Goal: Task Accomplishment & Management: Complete application form

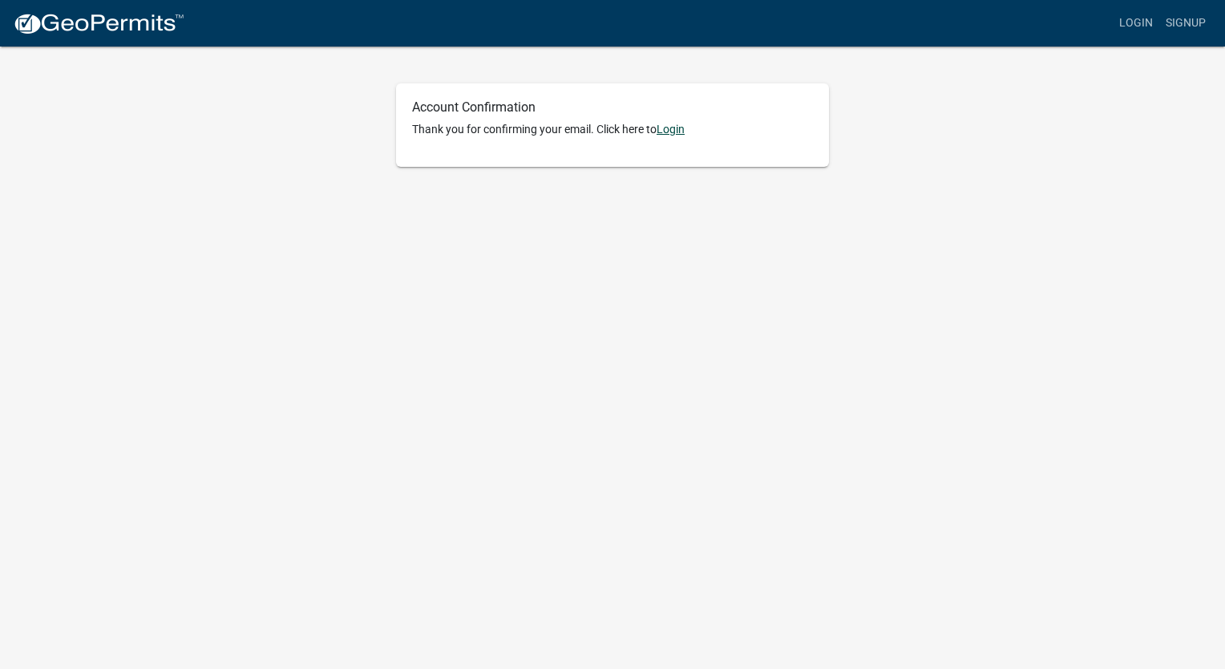
click at [682, 121] on p "Thank you for confirming your email. Click here to [GEOGRAPHIC_DATA]" at bounding box center [612, 129] width 401 height 17
click at [678, 129] on link "Login" at bounding box center [671, 129] width 28 height 13
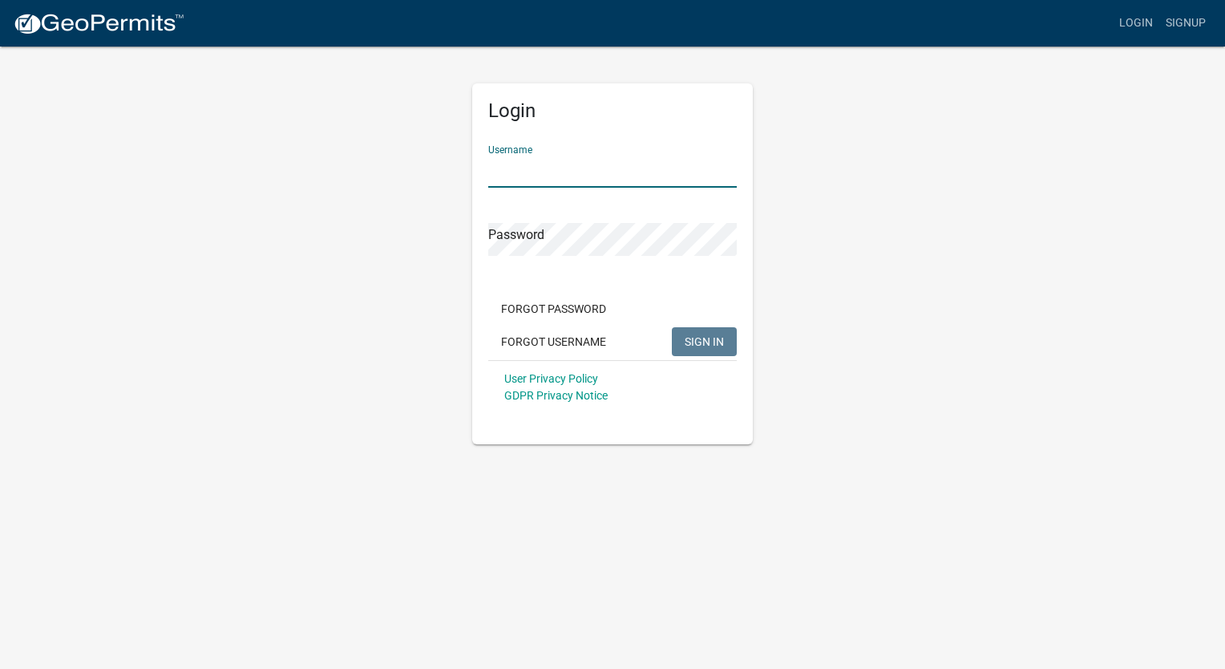
click at [579, 174] on input "Username" at bounding box center [612, 171] width 249 height 33
type input "qinding"
click at [695, 335] on span "SIGN IN" at bounding box center [704, 340] width 39 height 13
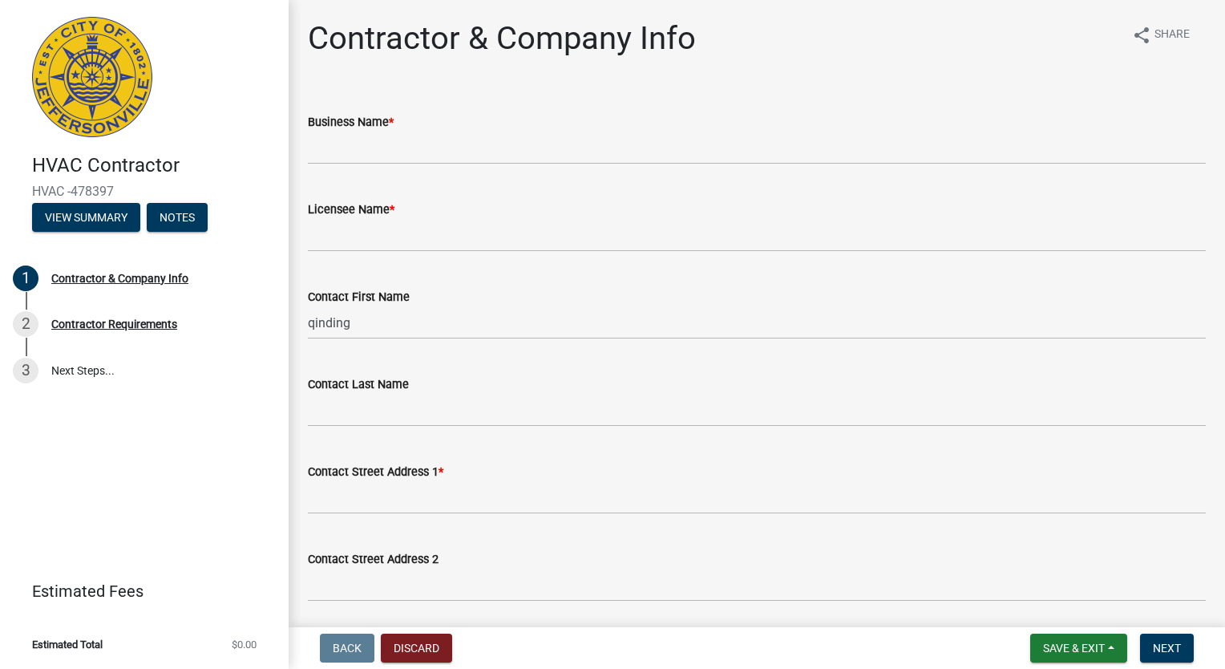
click at [399, 122] on div "Business Name *" at bounding box center [757, 121] width 898 height 19
click at [395, 162] on input "Business Name *" at bounding box center [757, 148] width 898 height 33
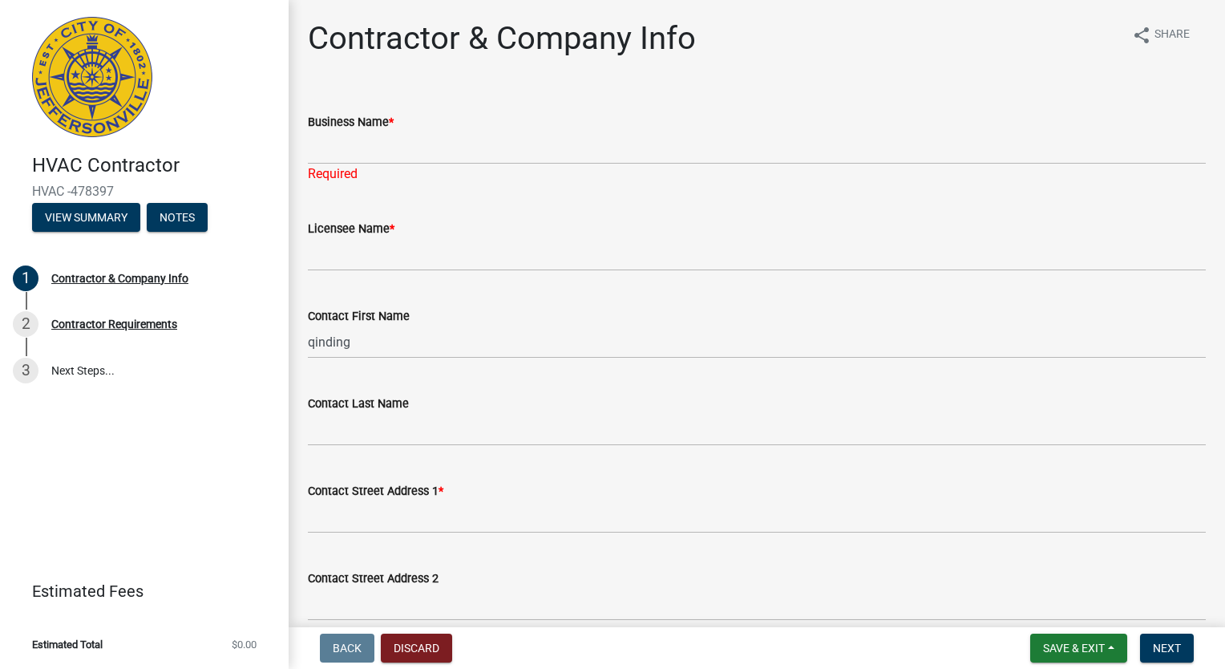
click at [706, 129] on div "Business Name *" at bounding box center [757, 121] width 898 height 19
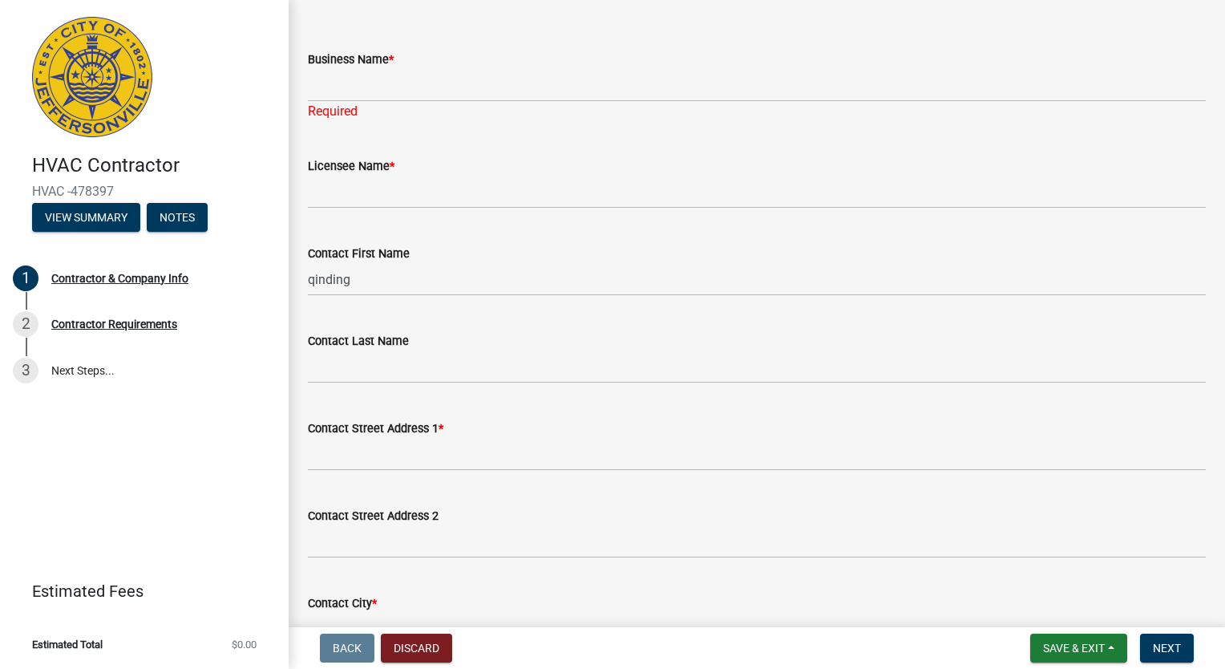
scroll to position [80, 0]
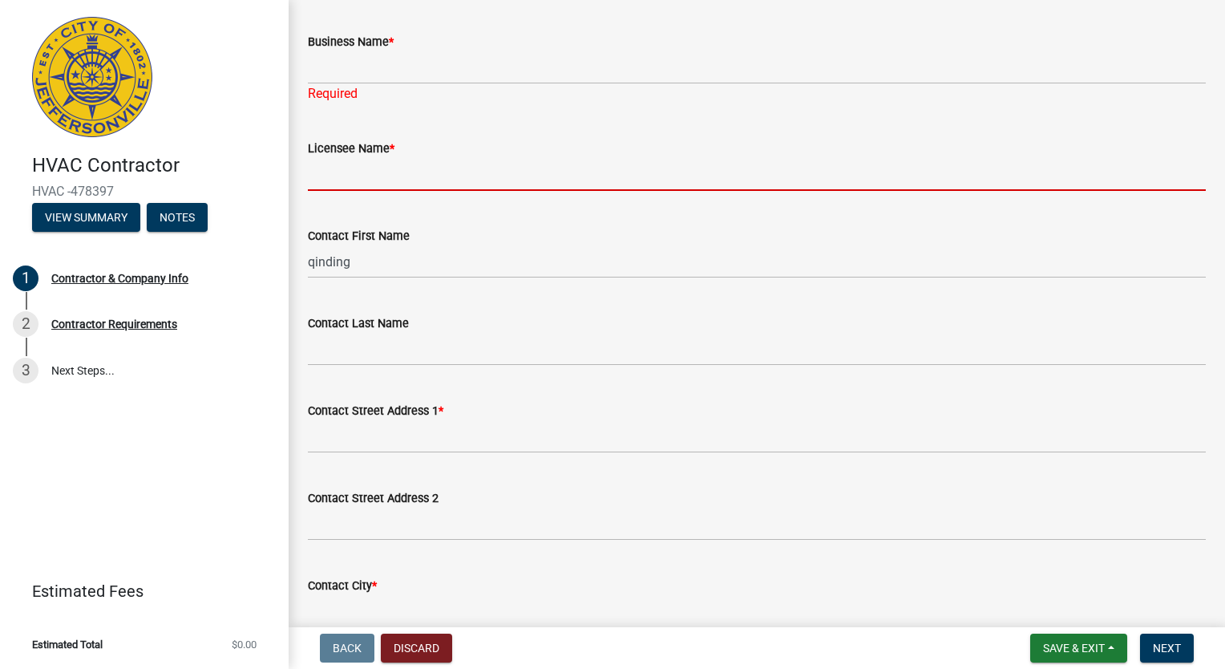
click at [469, 170] on input "Licensee Name *" at bounding box center [757, 174] width 898 height 33
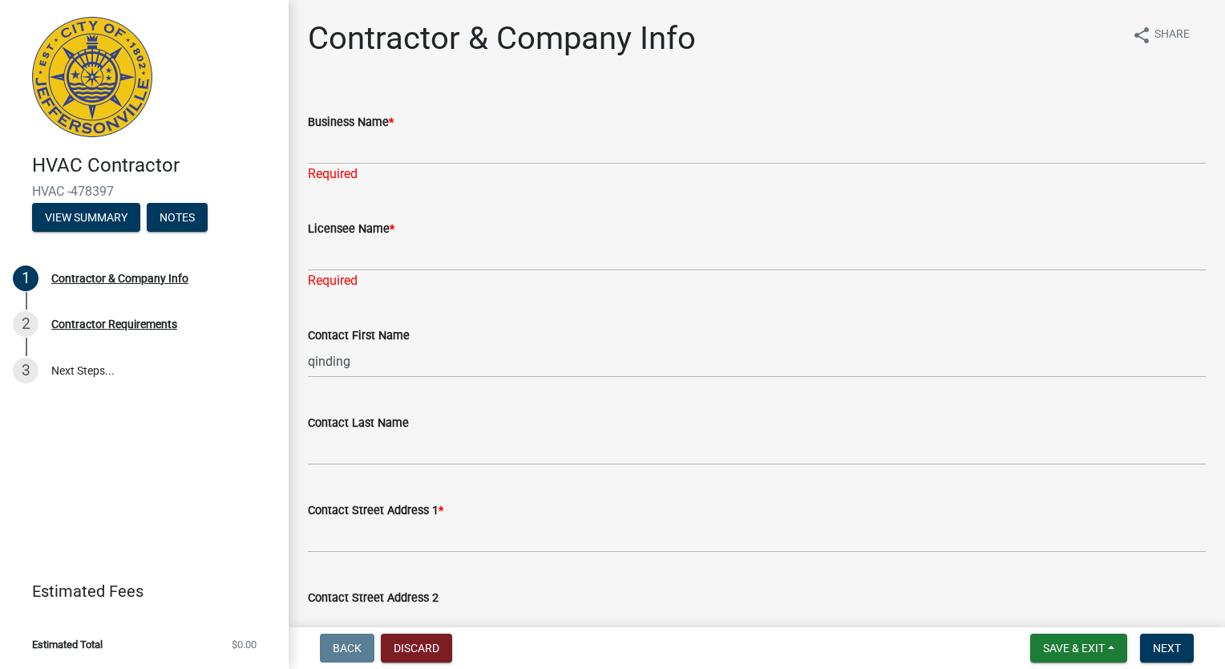
click at [568, 120] on div "Business Name *" at bounding box center [757, 121] width 898 height 19
click at [404, 130] on div "Business Name *" at bounding box center [757, 121] width 898 height 19
click at [399, 146] on input "Business Name *" at bounding box center [757, 148] width 898 height 33
type input "dni networks inc"
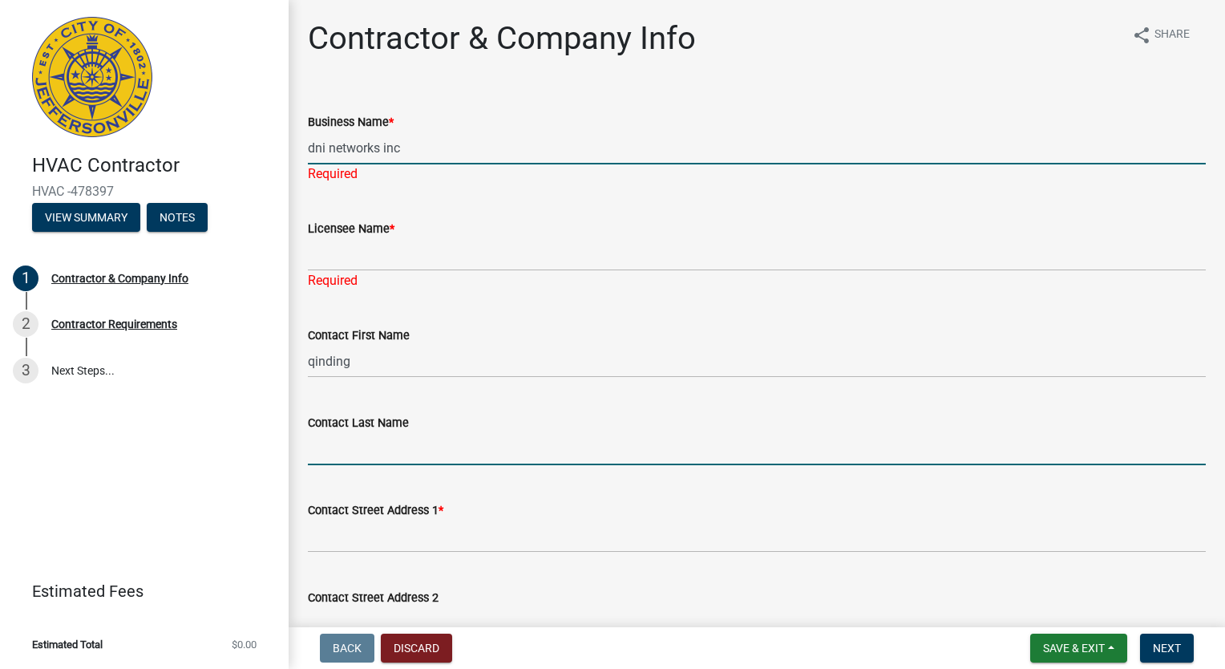
type input "QIN"
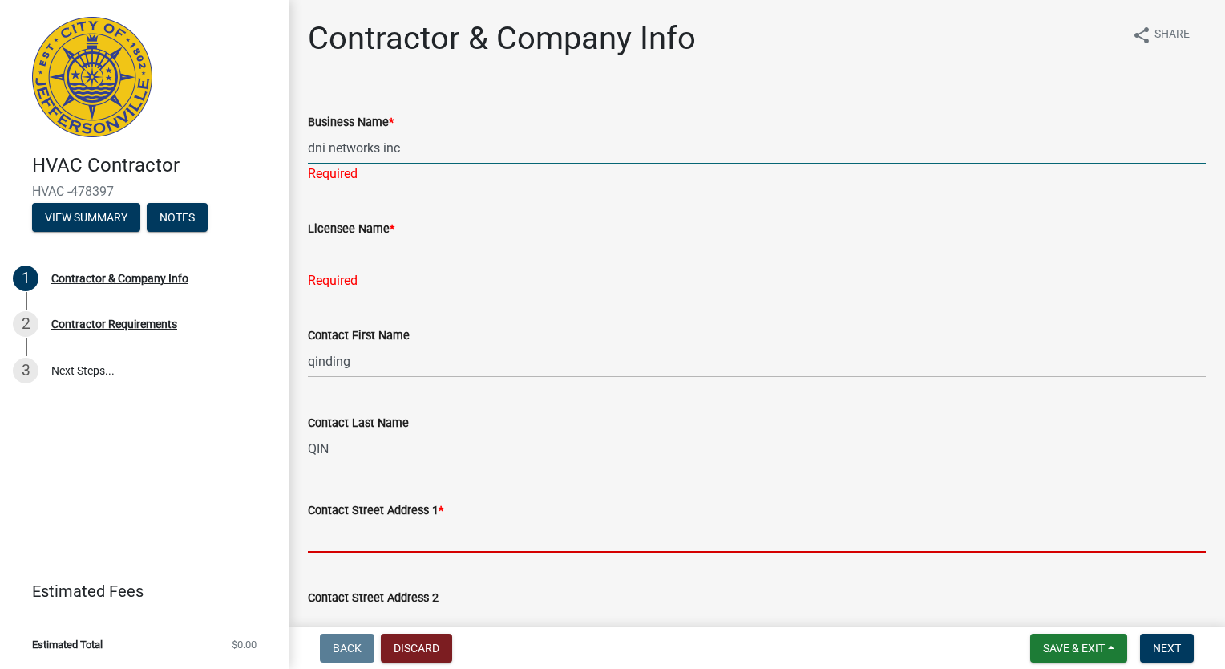
type input "3999 ZION LN"
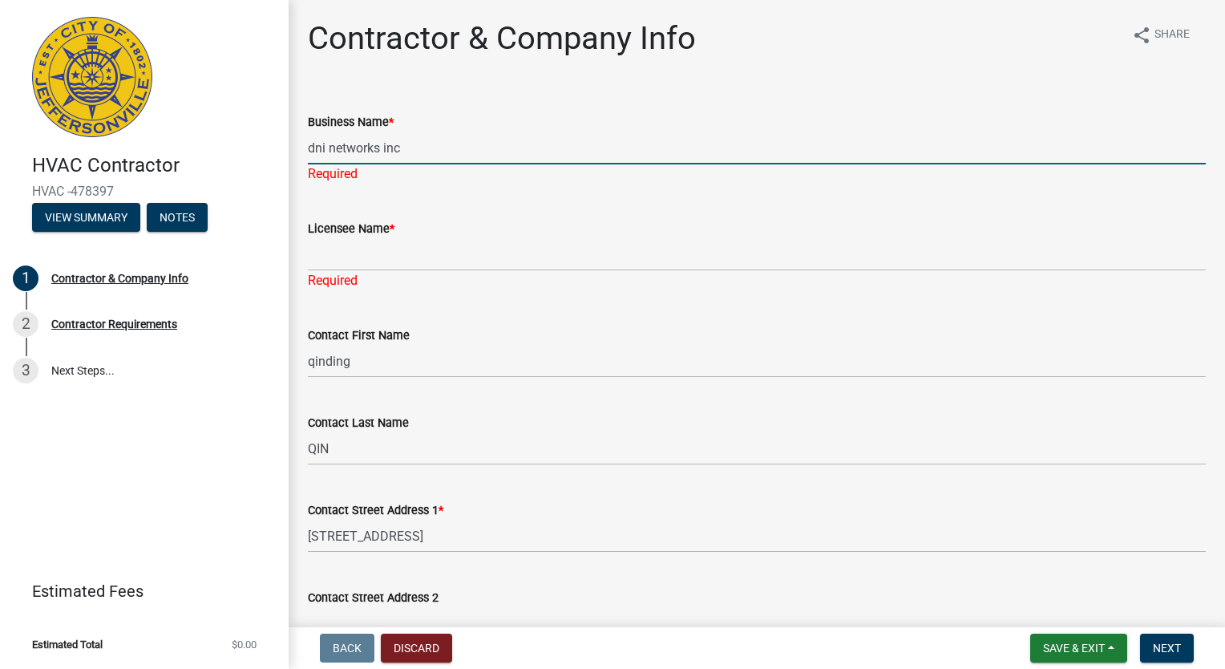
select select "CA"
type input "91710"
type input "6262954638"
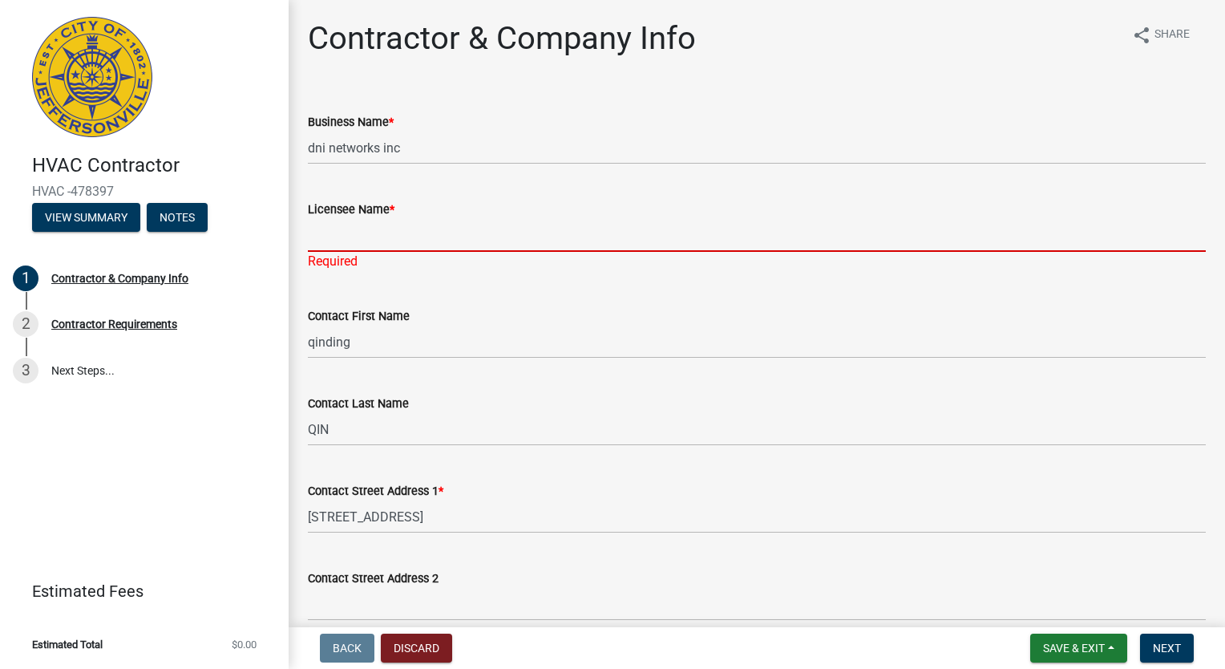
click at [446, 246] on input "Licensee Name *" at bounding box center [757, 235] width 898 height 33
click at [394, 247] on input "Licensee Name *" at bounding box center [757, 235] width 898 height 33
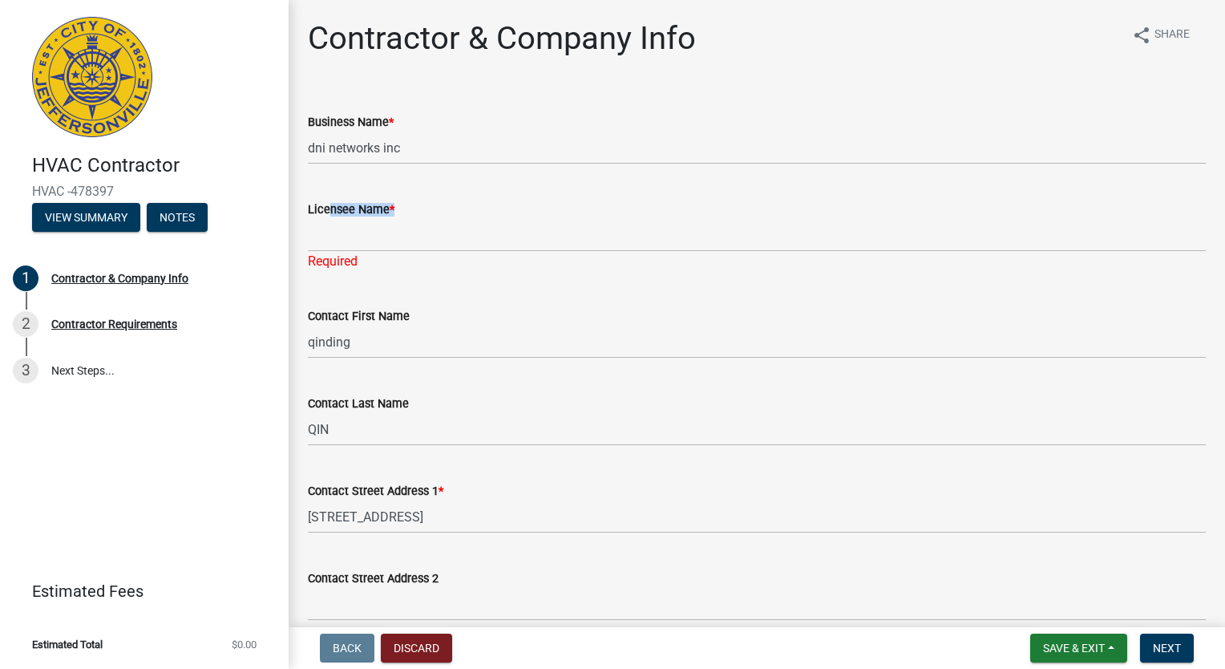
drag, startPoint x: 411, startPoint y: 204, endPoint x: 314, endPoint y: 207, distance: 96.3
click at [314, 207] on div "Licensee Name *" at bounding box center [757, 209] width 898 height 19
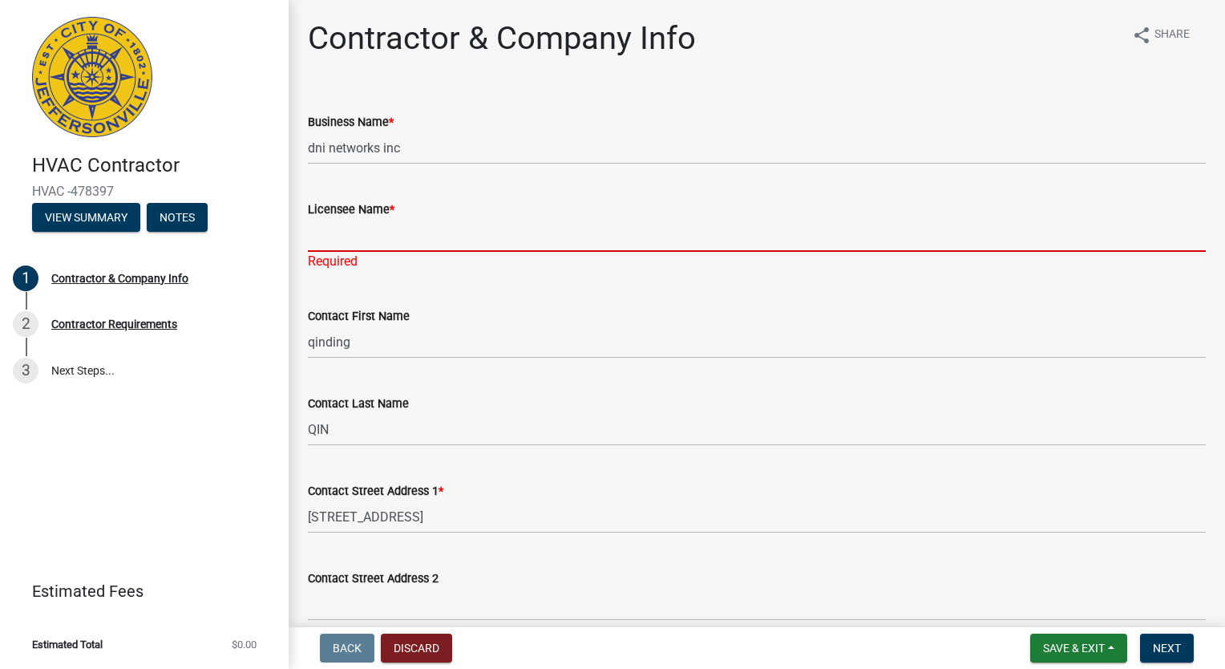
drag, startPoint x: 314, startPoint y: 207, endPoint x: 352, endPoint y: 235, distance: 47.0
click at [352, 235] on input "Licensee Name *" at bounding box center [757, 235] width 898 height 33
click at [430, 239] on input "Licensee Name *" at bounding box center [757, 235] width 898 height 33
type input "s"
click at [386, 205] on label "Licensee Name *" at bounding box center [351, 210] width 87 height 11
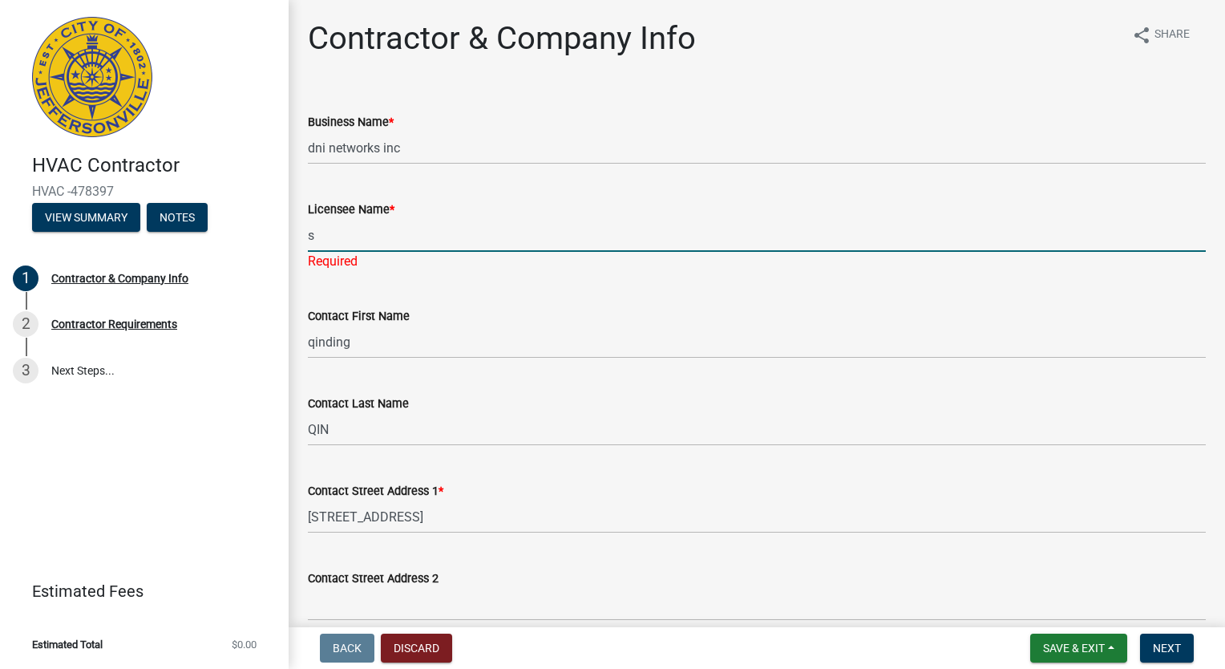
click at [386, 219] on input "s" at bounding box center [757, 235] width 898 height 33
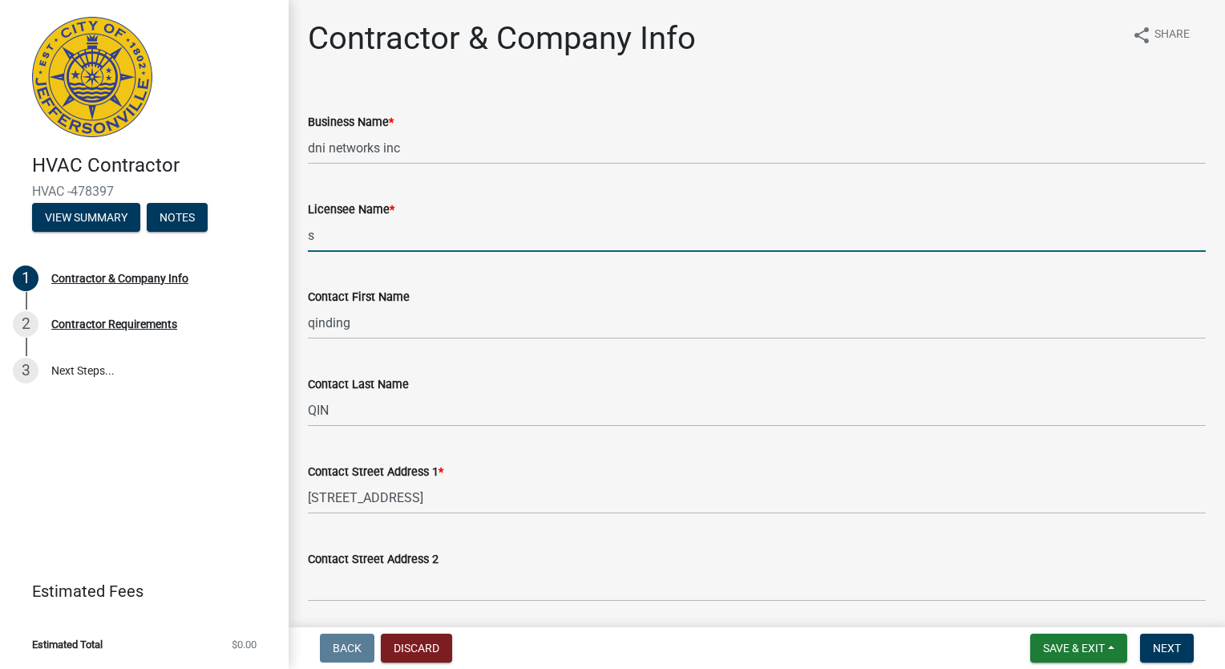
click at [343, 238] on input "s" at bounding box center [757, 235] width 898 height 33
click at [411, 247] on input "Licensee Name *" at bounding box center [757, 235] width 898 height 33
type input "qinding"
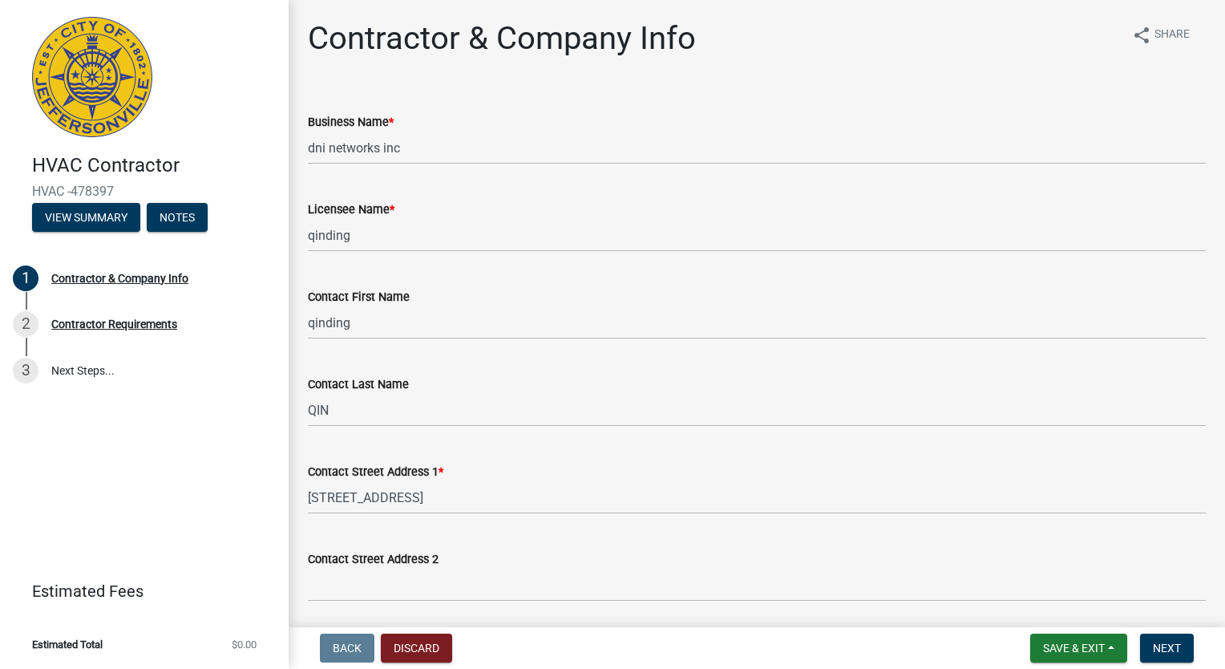
click at [546, 294] on div "Contact First Name" at bounding box center [757, 296] width 898 height 19
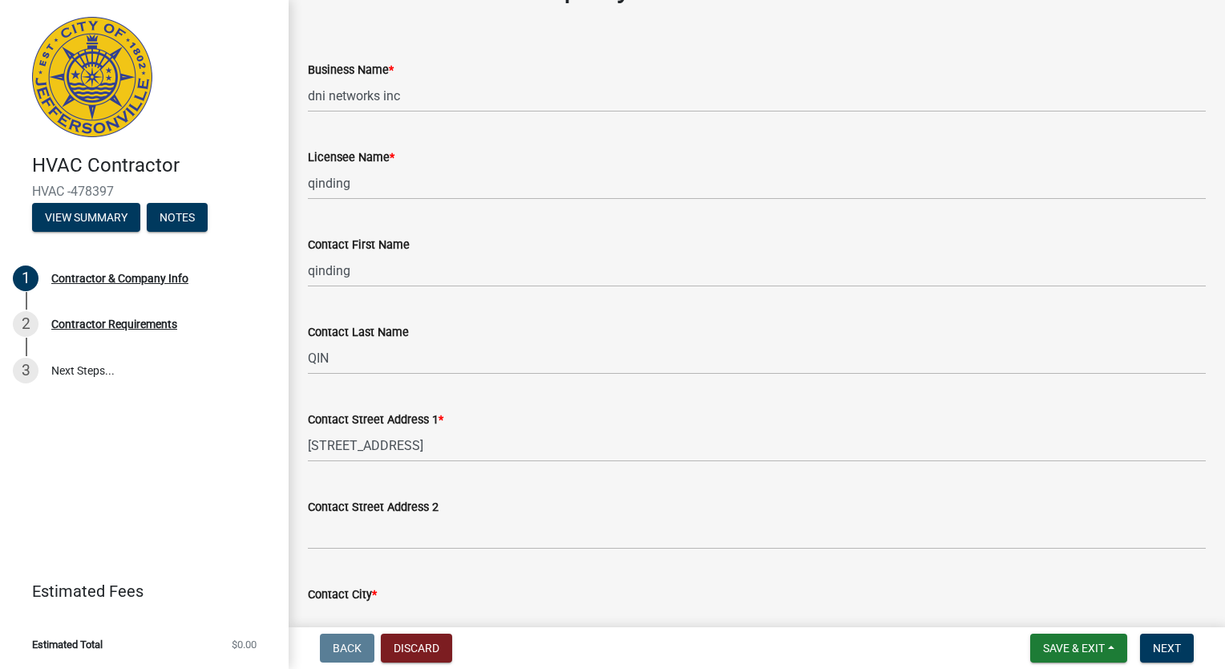
scroll to position [80, 0]
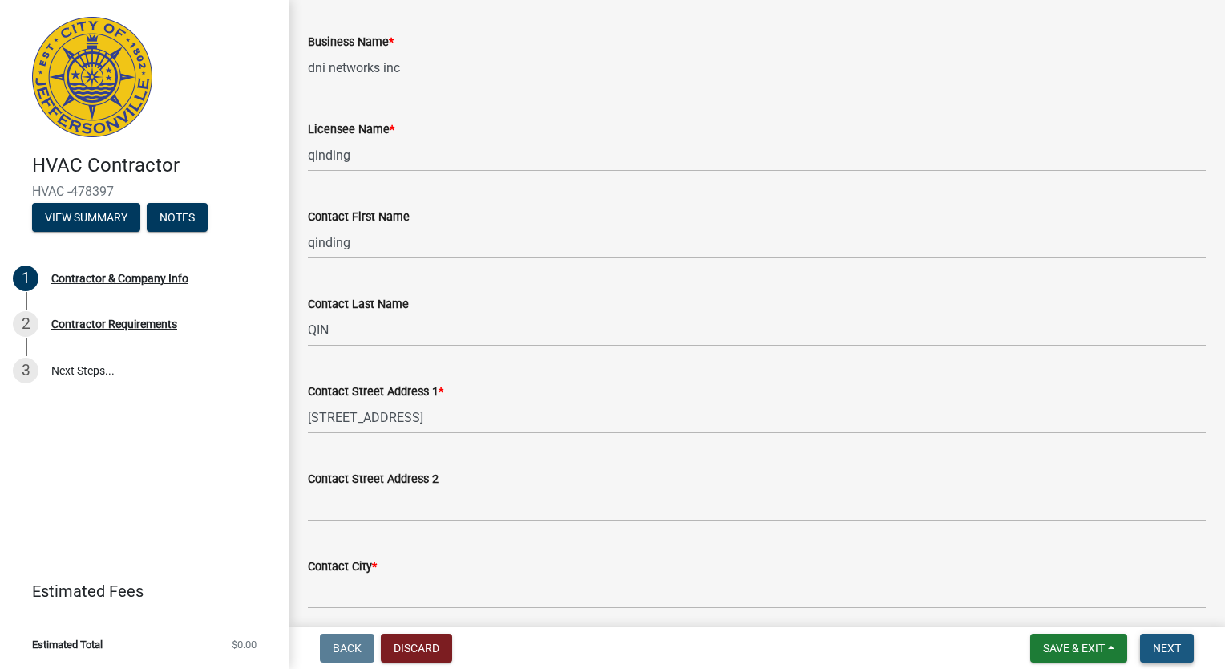
click at [1183, 649] on button "Next" at bounding box center [1167, 648] width 54 height 29
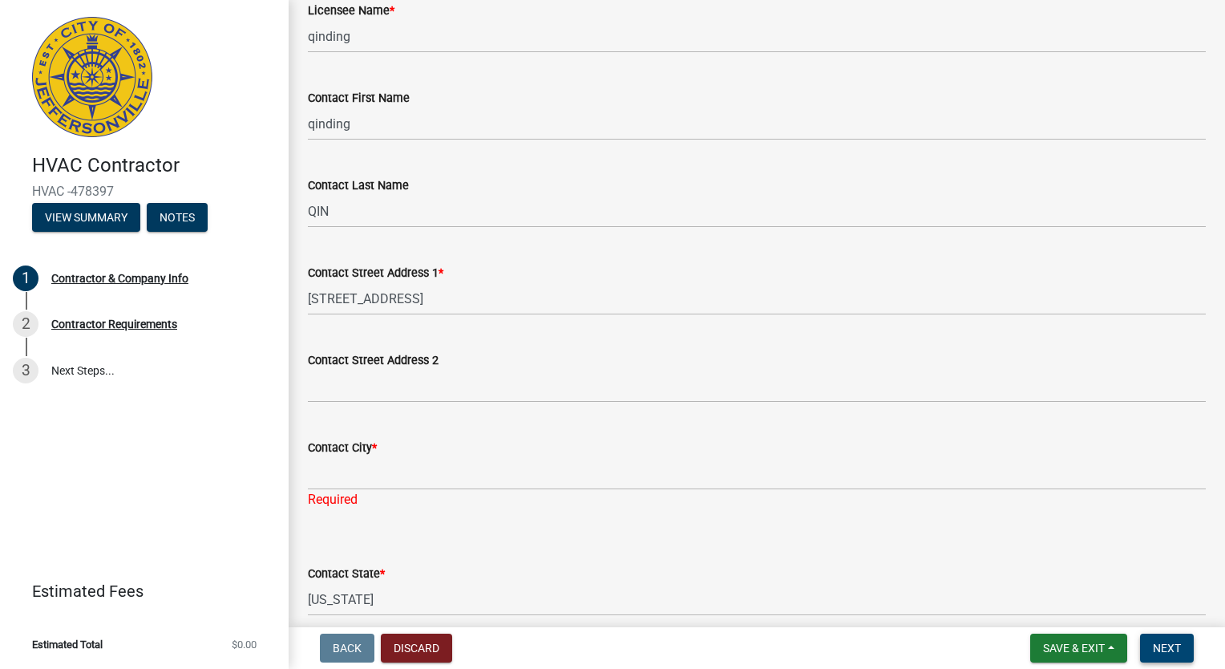
scroll to position [321, 0]
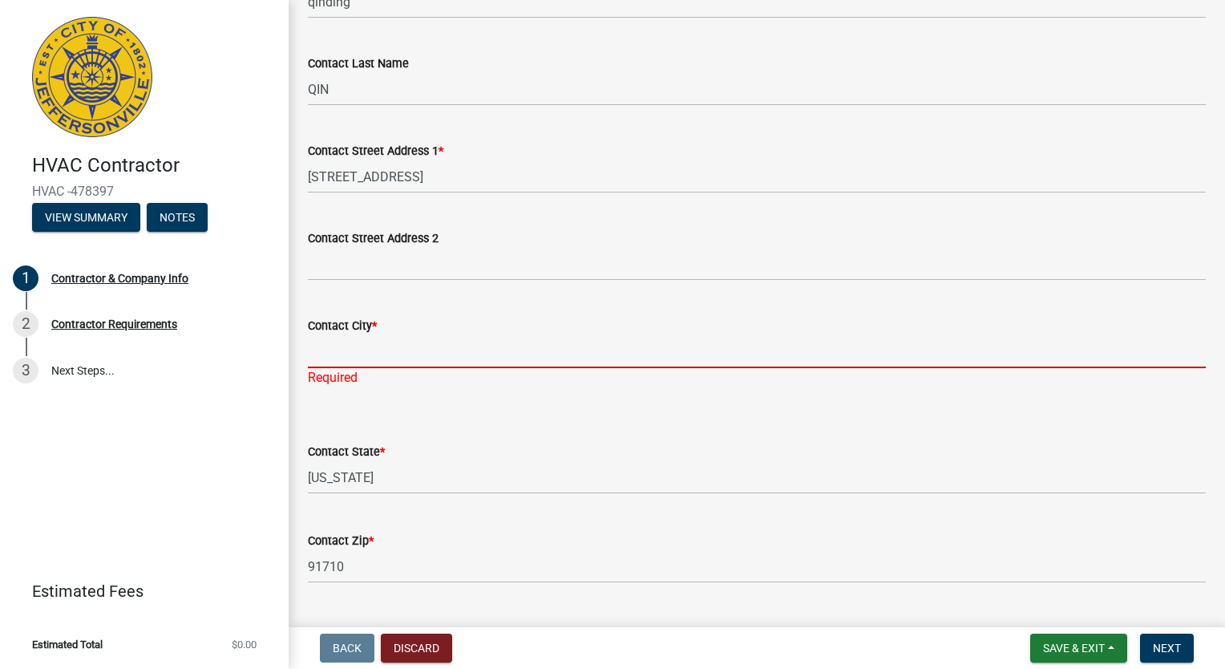
click at [419, 356] on input "Contact City *" at bounding box center [757, 351] width 898 height 33
click at [385, 480] on select "Select Item... Alabama Alaska Arizona Arkansas California Colorado Connecticut …" at bounding box center [757, 477] width 898 height 33
click at [403, 371] on div "Required" at bounding box center [757, 377] width 898 height 19
click at [411, 358] on input "Contact City *" at bounding box center [757, 351] width 898 height 33
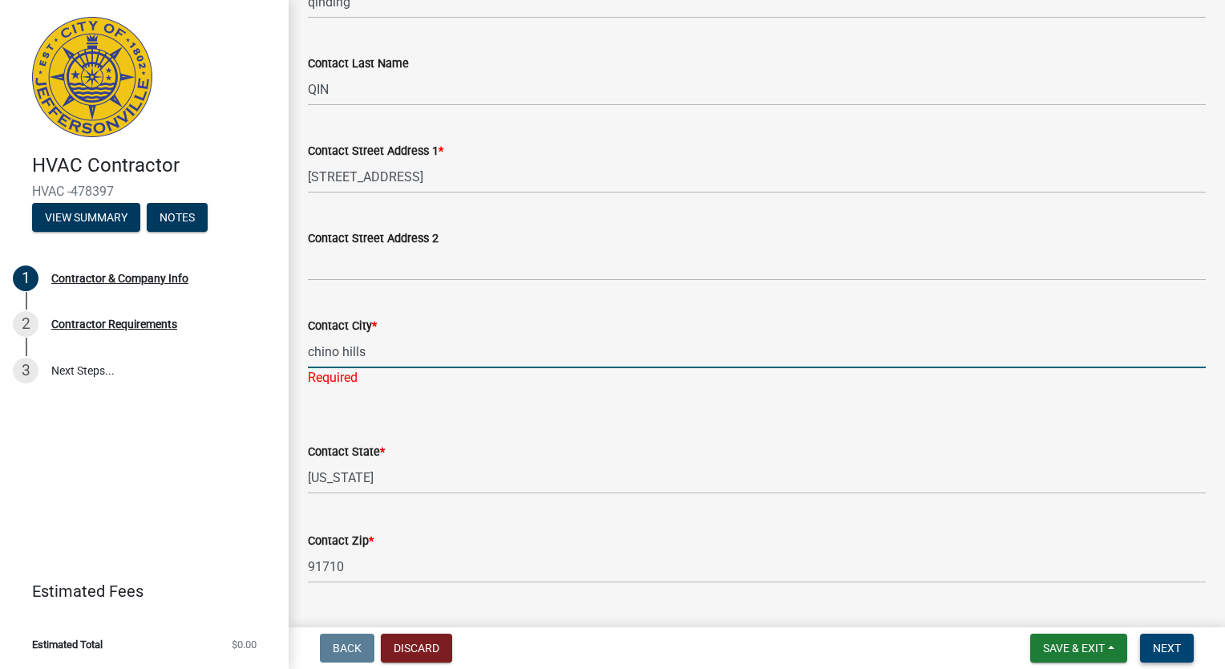
type input "chino hills"
click at [1174, 650] on span "Next" at bounding box center [1167, 648] width 28 height 13
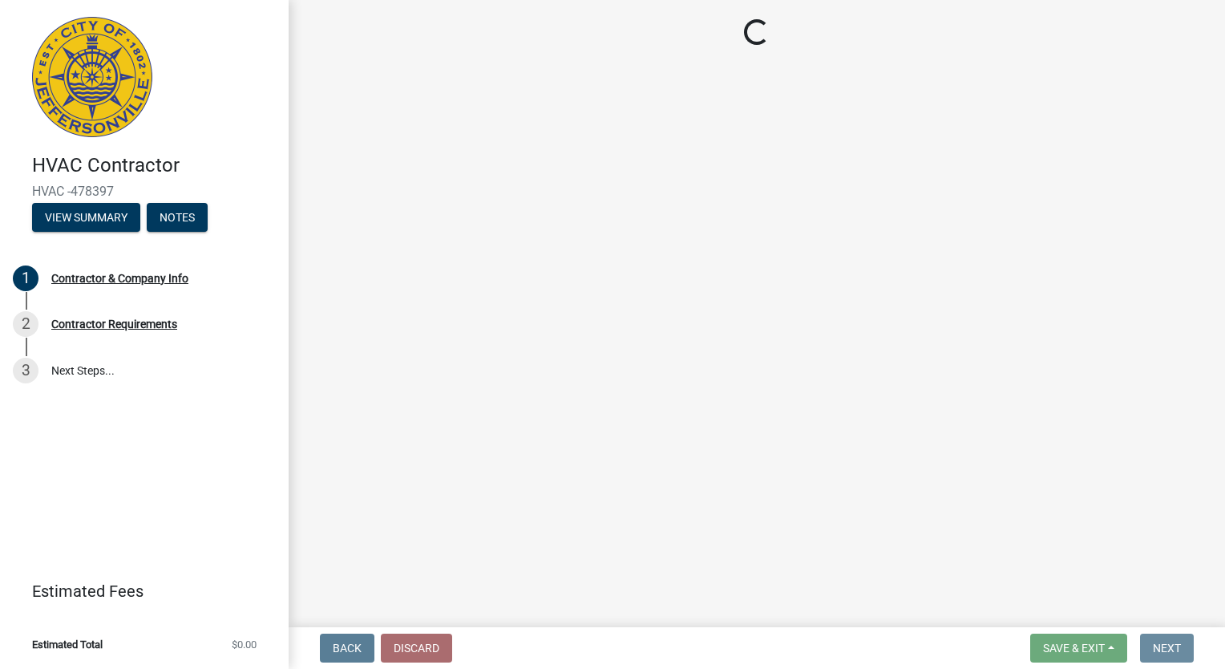
scroll to position [0, 0]
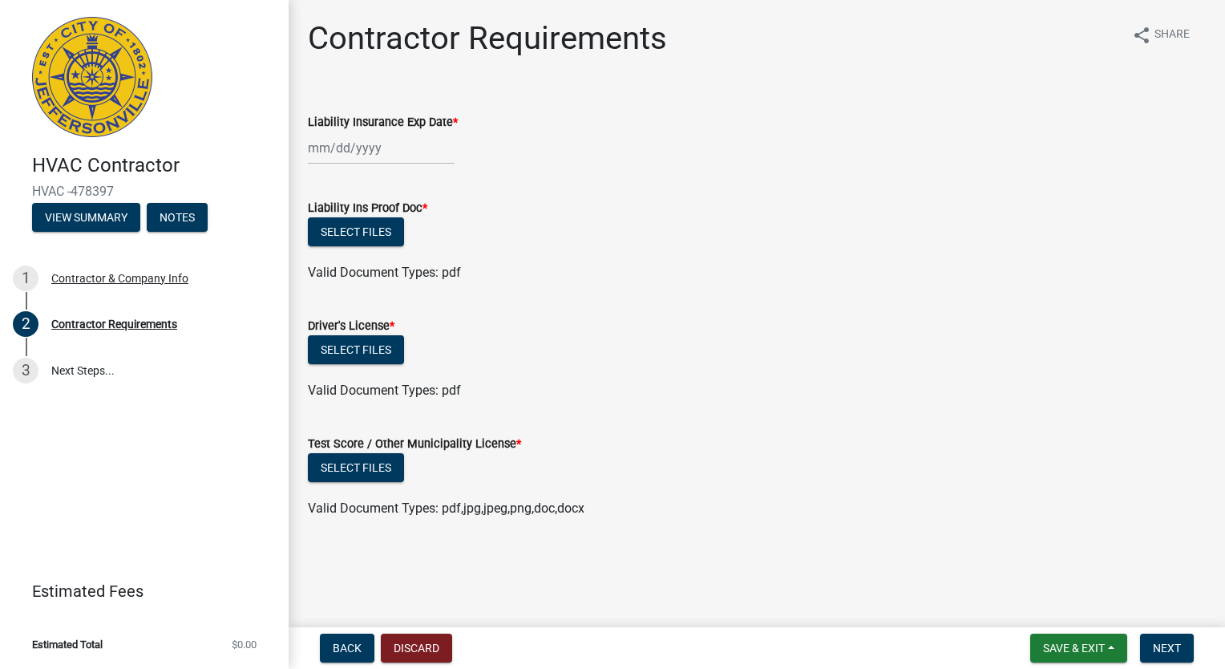
drag, startPoint x: 305, startPoint y: 122, endPoint x: 451, endPoint y: 113, distance: 146.2
click at [430, 113] on div "Liability Insurance Exp Date *" at bounding box center [757, 127] width 922 height 75
click at [568, 109] on div "Liability Insurance Exp Date *" at bounding box center [757, 127] width 898 height 75
drag, startPoint x: 411, startPoint y: 398, endPoint x: 454, endPoint y: 396, distance: 43.3
click at [454, 396] on span "Valid Document Types: pdf" at bounding box center [384, 390] width 153 height 15
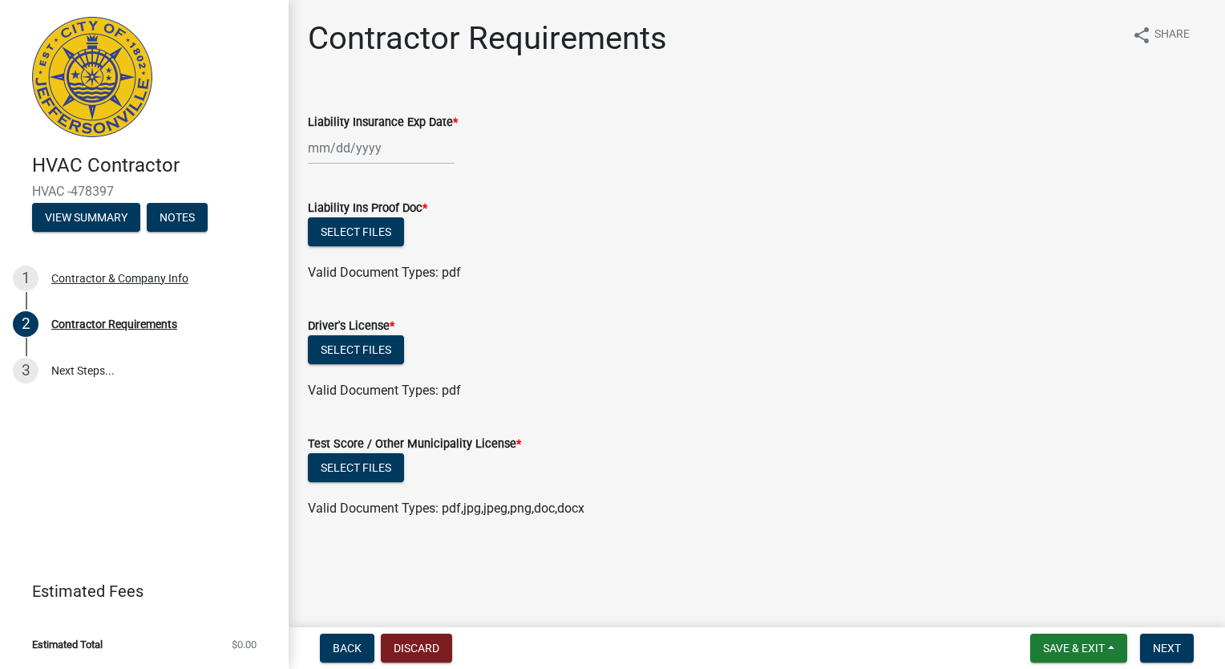
drag, startPoint x: 454, startPoint y: 396, endPoint x: 507, endPoint y: 439, distance: 67.9
click at [473, 436] on div "Test Score / Other Municipality License *" at bounding box center [757, 443] width 898 height 19
click at [757, 444] on div "Test Score / Other Municipality License *" at bounding box center [757, 443] width 898 height 19
drag, startPoint x: 335, startPoint y: 439, endPoint x: 491, endPoint y: 449, distance: 155.9
click at [489, 449] on label "Test Score / Other Municipality License *" at bounding box center [414, 444] width 213 height 11
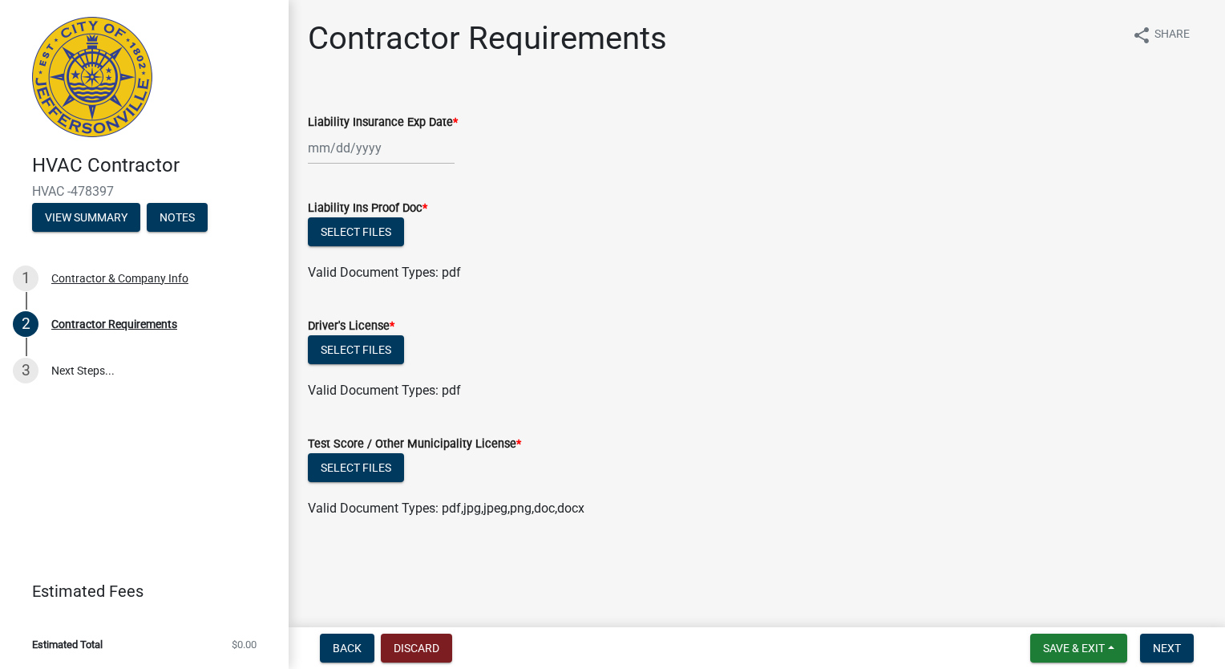
drag, startPoint x: 491, startPoint y: 449, endPoint x: 537, endPoint y: 449, distance: 45.7
click at [537, 449] on div "Test Score / Other Municipality License *" at bounding box center [757, 443] width 898 height 19
drag, startPoint x: 343, startPoint y: 512, endPoint x: 583, endPoint y: 504, distance: 240.0
click at [583, 504] on span "Valid Document Types: pdf,jpg,jpeg,png,doc,docx" at bounding box center [446, 507] width 277 height 15
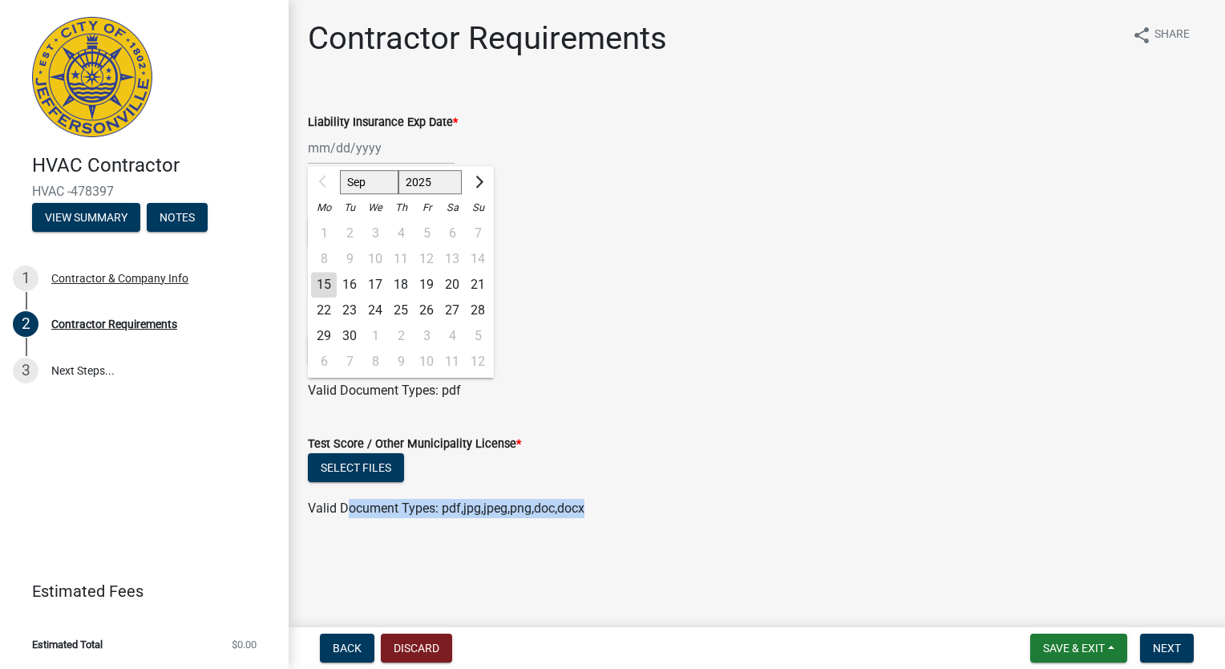
click at [358, 151] on div "Sep Oct Nov Dec 2025 2026 2027 2028 2029 2030 2031 2032 2033 2034 2035 2036 203…" at bounding box center [381, 148] width 147 height 33
click at [750, 186] on form "Liability Ins Proof Doc * Select files Valid Document Types: pdf" at bounding box center [757, 230] width 898 height 103
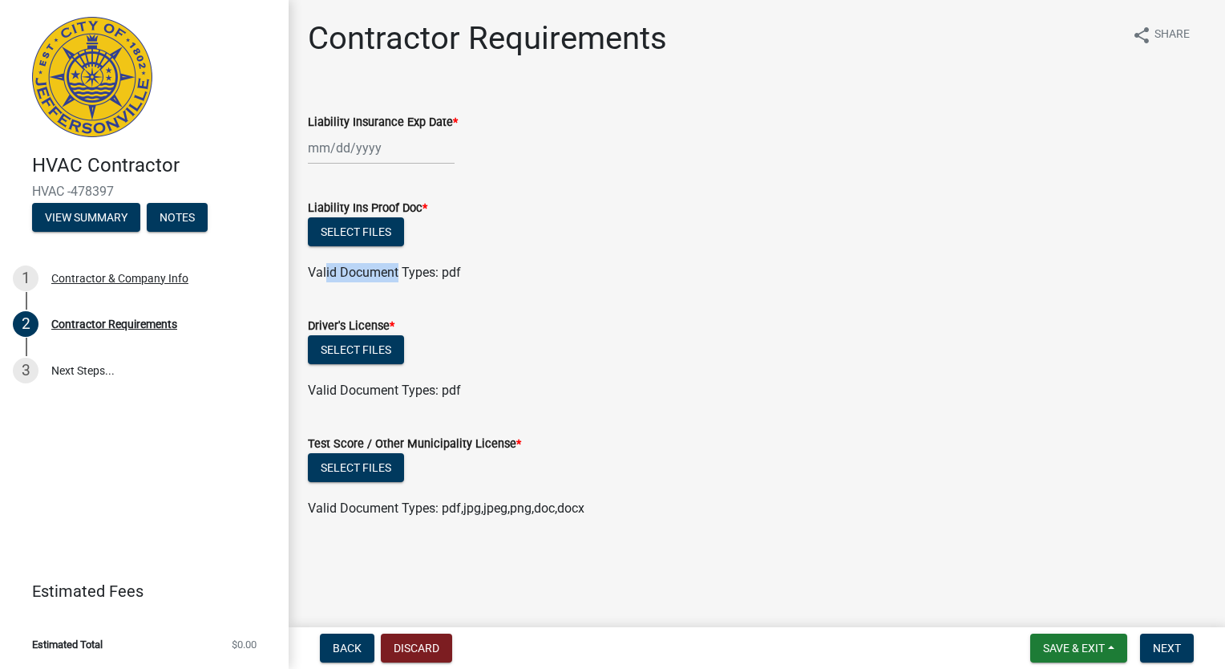
drag, startPoint x: 324, startPoint y: 273, endPoint x: 398, endPoint y: 274, distance: 73.8
click at [398, 274] on span "Valid Document Types: pdf" at bounding box center [384, 272] width 153 height 15
drag, startPoint x: 398, startPoint y: 274, endPoint x: 456, endPoint y: 278, distance: 58.7
click at [456, 278] on span "Valid Document Types: pdf" at bounding box center [384, 272] width 153 height 15
drag, startPoint x: 456, startPoint y: 278, endPoint x: 407, endPoint y: 319, distance: 64.4
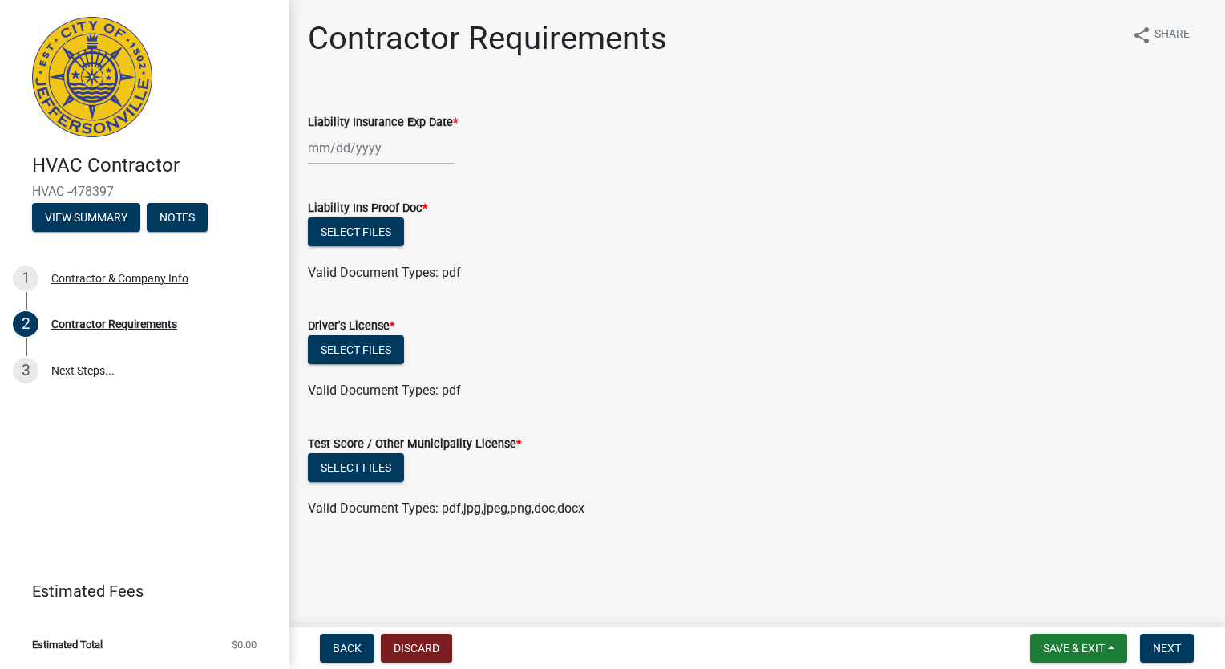
click at [402, 319] on div "Driver's License *" at bounding box center [757, 325] width 898 height 19
click at [549, 338] on div "Select files" at bounding box center [757, 351] width 898 height 33
